Goal: Task Accomplishment & Management: Use online tool/utility

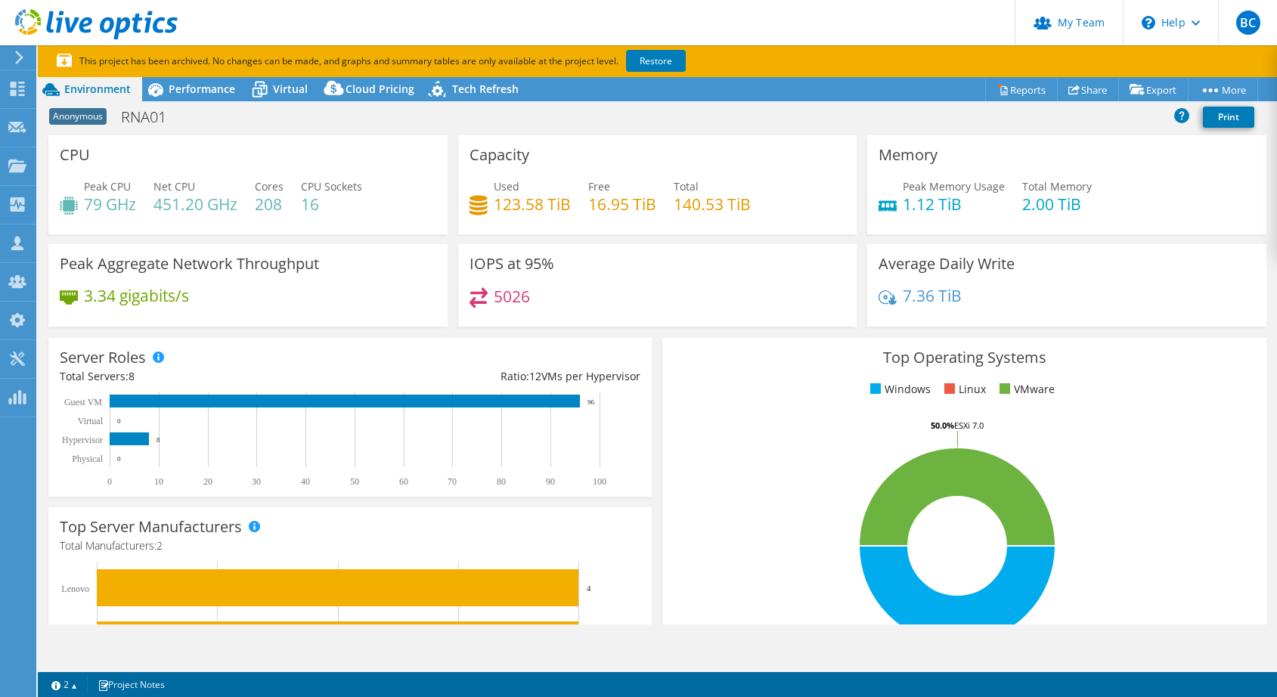
select select "USD"
click at [17, 51] on icon at bounding box center [19, 58] width 11 height 14
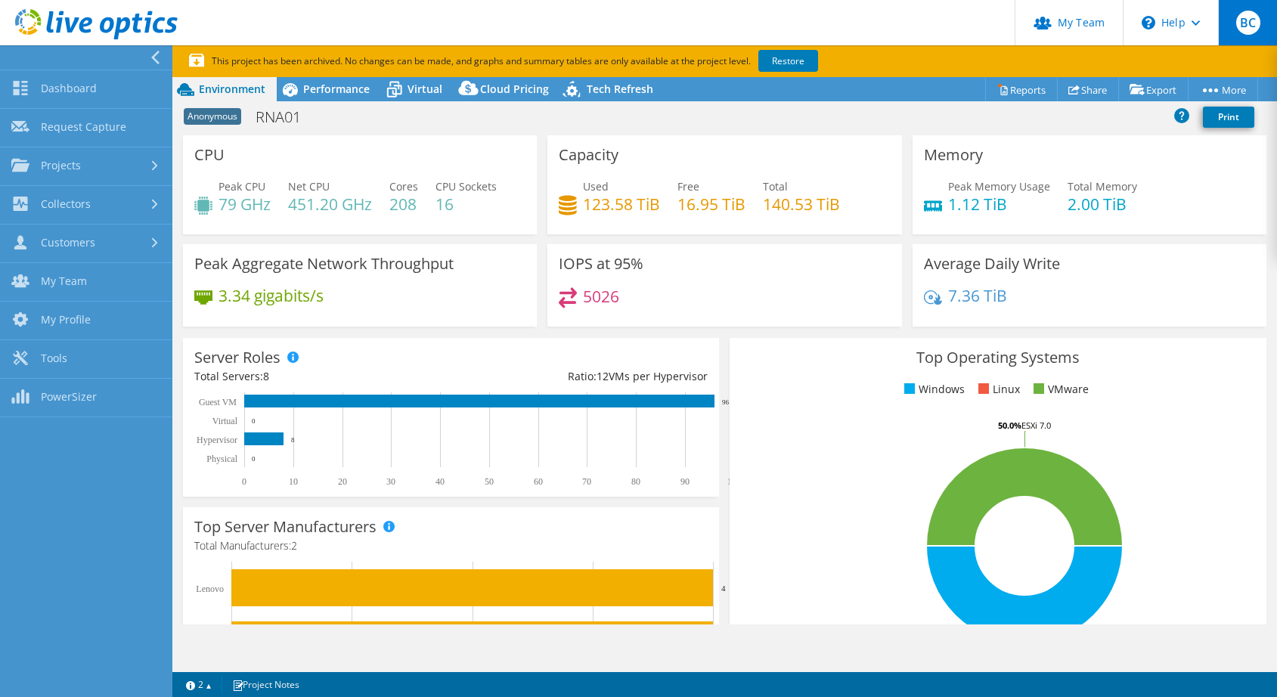
click at [1241, 16] on span "BC" at bounding box center [1248, 23] width 24 height 24
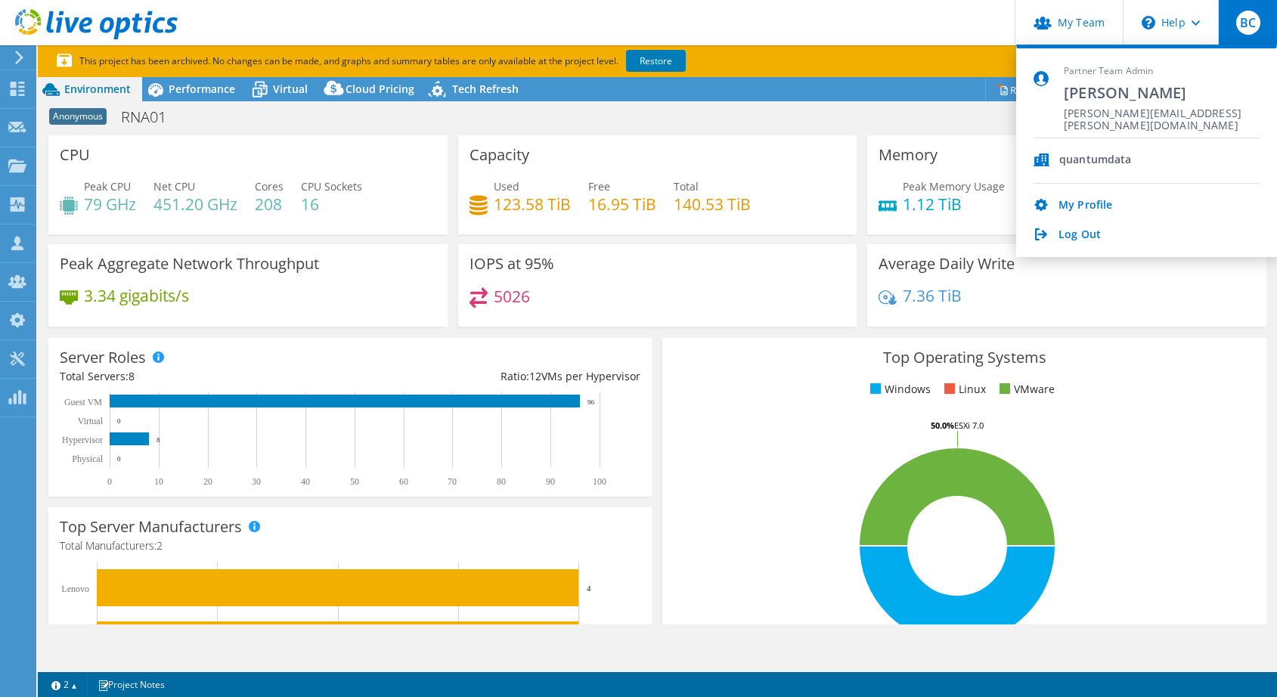
click at [1243, 16] on span "BC" at bounding box center [1248, 23] width 24 height 24
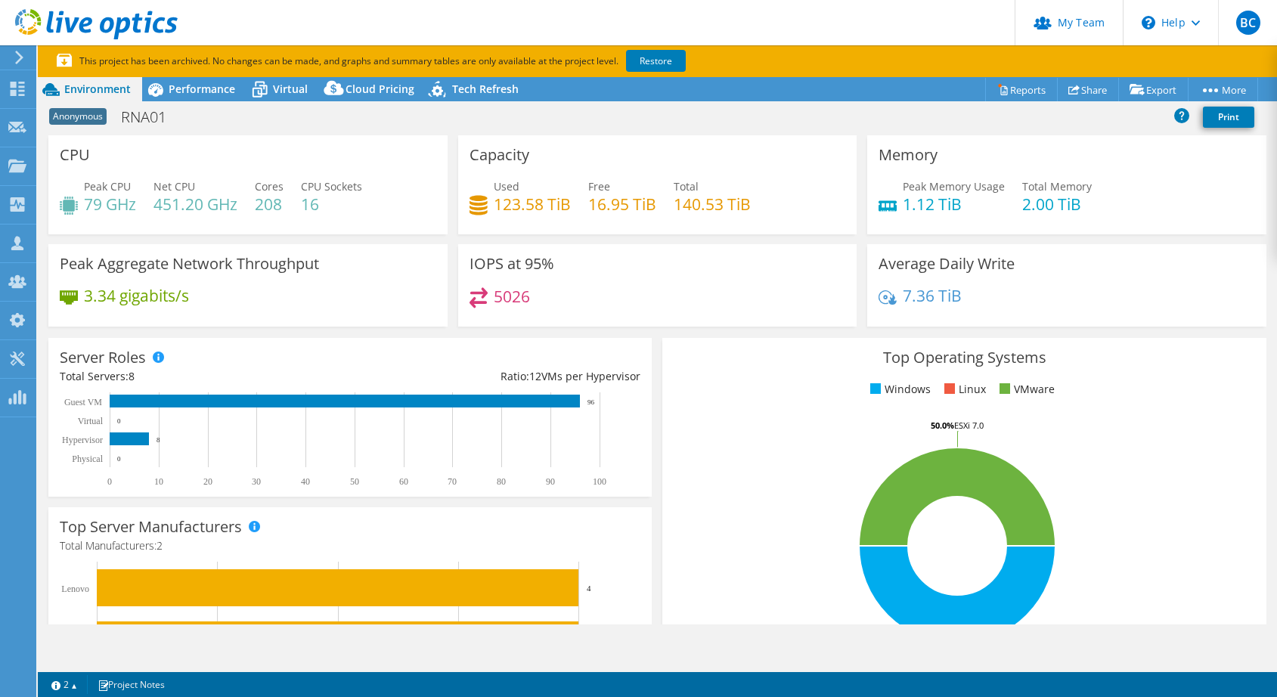
click at [24, 59] on icon at bounding box center [19, 58] width 11 height 14
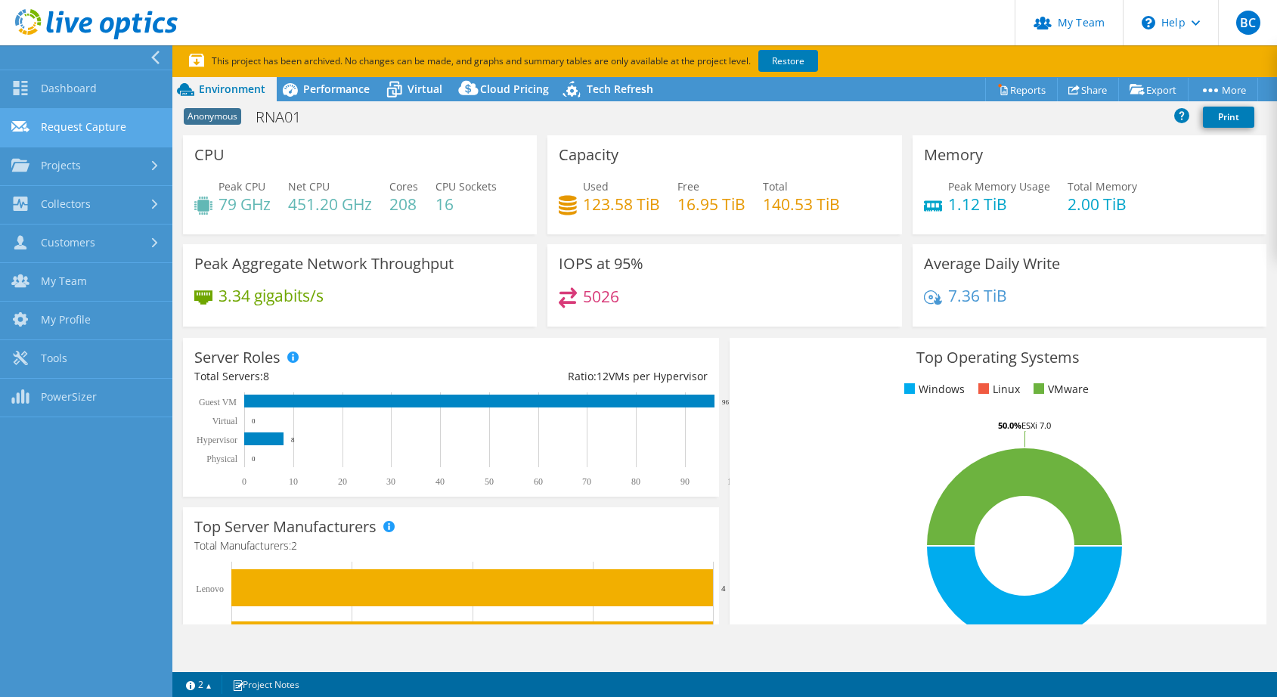
click at [91, 126] on link "Request Capture" at bounding box center [86, 128] width 172 height 39
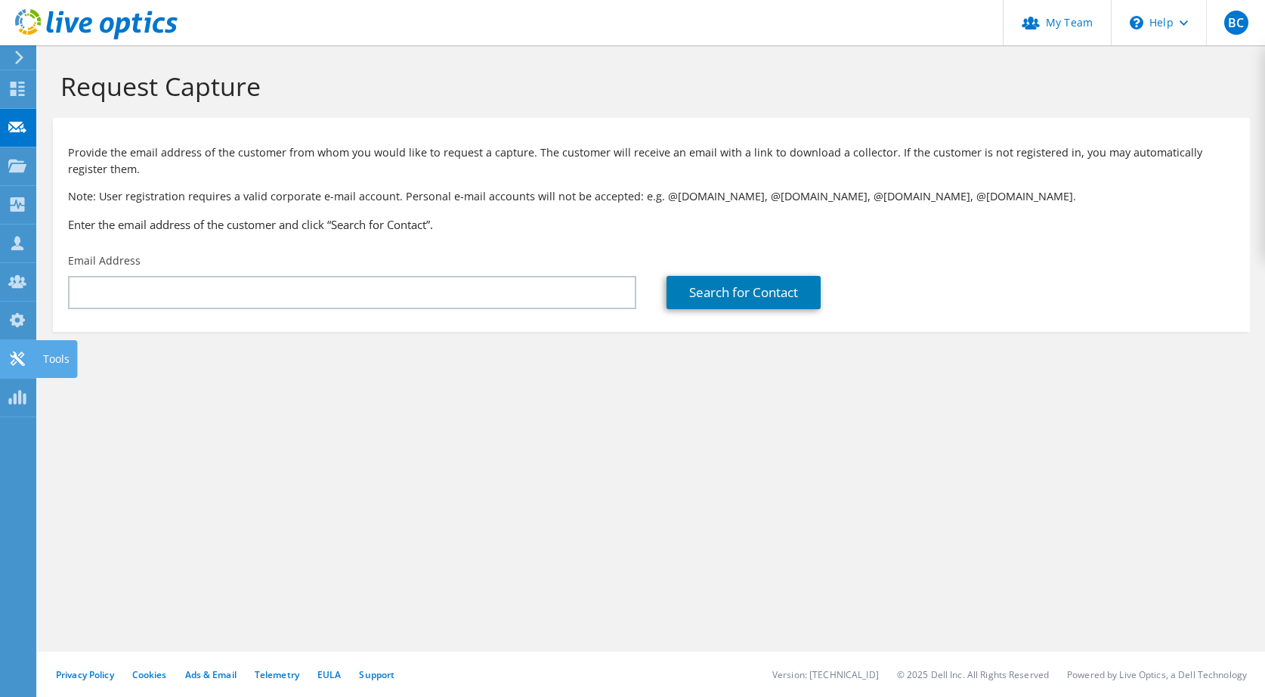
click at [24, 357] on icon at bounding box center [17, 358] width 18 height 14
